Goal: Entertainment & Leisure: Consume media (video, audio)

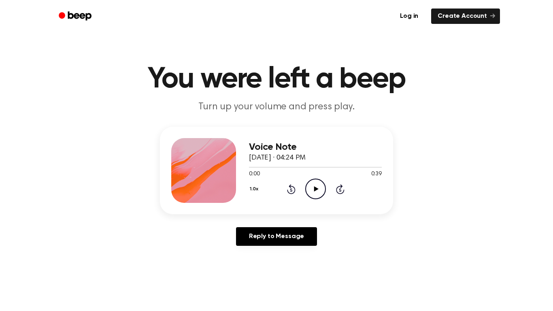
click at [311, 188] on icon "Play Audio" at bounding box center [315, 188] width 21 height 21
click at [310, 195] on icon "Play Audio" at bounding box center [315, 188] width 21 height 21
click at [314, 185] on icon "Play Audio" at bounding box center [315, 188] width 21 height 21
click at [311, 184] on icon "Play Audio" at bounding box center [315, 188] width 21 height 21
click at [306, 183] on circle at bounding box center [316, 189] width 20 height 20
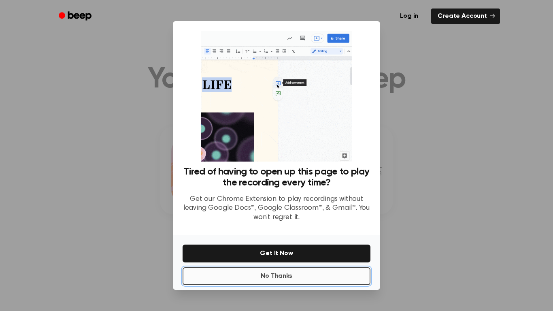
click at [312, 279] on button "No Thanks" at bounding box center [277, 276] width 188 height 18
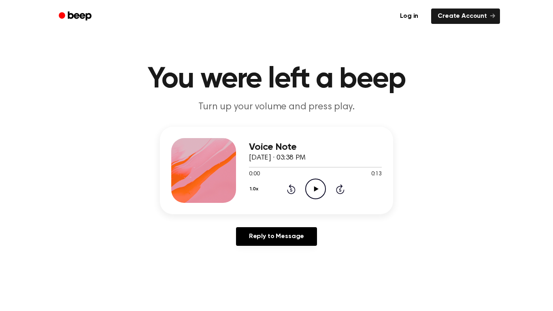
click at [314, 190] on icon "Play Audio" at bounding box center [315, 188] width 21 height 21
click at [313, 184] on icon "Play Audio" at bounding box center [315, 188] width 21 height 21
click at [310, 184] on icon "Pause Audio" at bounding box center [315, 188] width 21 height 21
click at [310, 184] on icon "Play Audio" at bounding box center [315, 188] width 21 height 21
click at [310, 184] on icon "Pause Audio" at bounding box center [315, 188] width 21 height 21
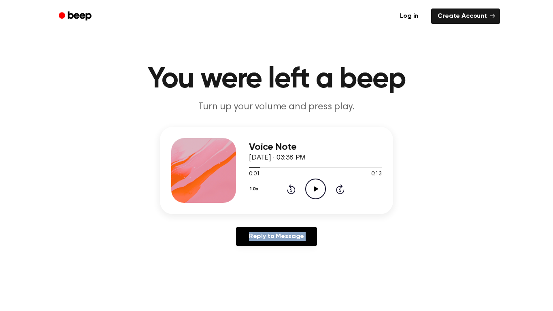
click at [310, 184] on icon "Play Audio" at bounding box center [315, 188] width 21 height 21
click at [310, 184] on icon "Pause Audio" at bounding box center [315, 188] width 21 height 21
click at [310, 184] on icon "Play Audio" at bounding box center [315, 188] width 21 height 21
click at [310, 184] on icon "Pause Audio" at bounding box center [315, 188] width 21 height 21
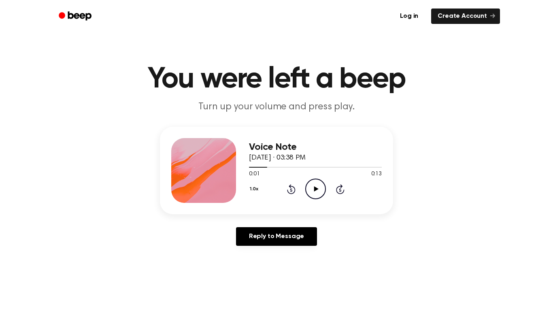
click at [310, 182] on icon "Play Audio" at bounding box center [315, 188] width 21 height 21
click at [315, 184] on icon "Play Audio" at bounding box center [315, 188] width 21 height 21
